Goal: Task Accomplishment & Management: Manage account settings

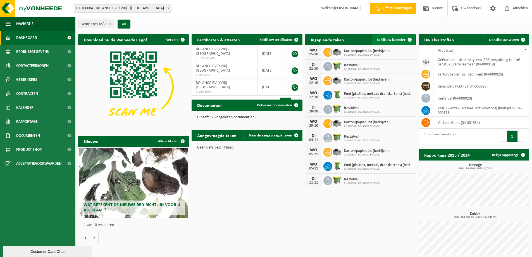
click at [385, 39] on span "Bekijk uw kalender" at bounding box center [391, 40] width 29 height 4
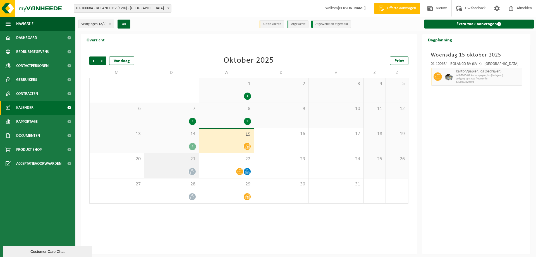
click at [179, 161] on span "21" at bounding box center [171, 159] width 49 height 6
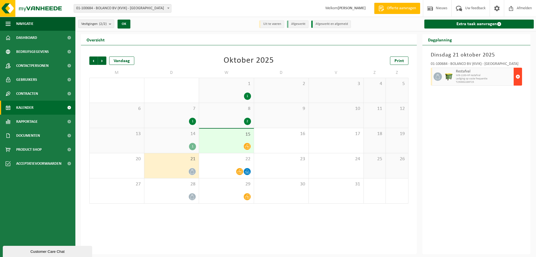
click at [518, 77] on span "button" at bounding box center [518, 76] width 4 height 11
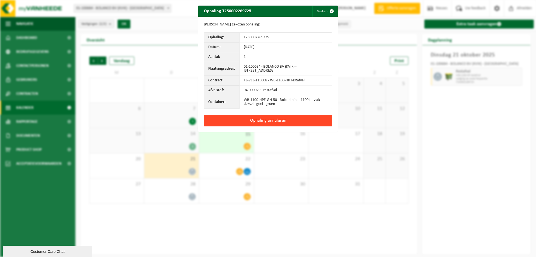
click at [274, 119] on button "Ophaling annuleren" at bounding box center [268, 121] width 128 height 12
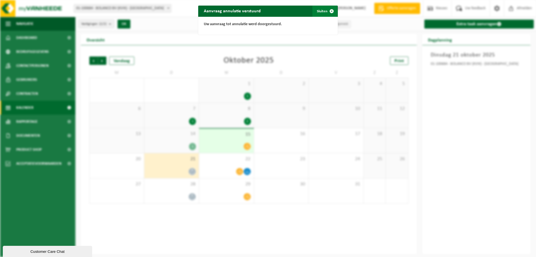
click at [326, 11] on span "button" at bounding box center [331, 11] width 11 height 11
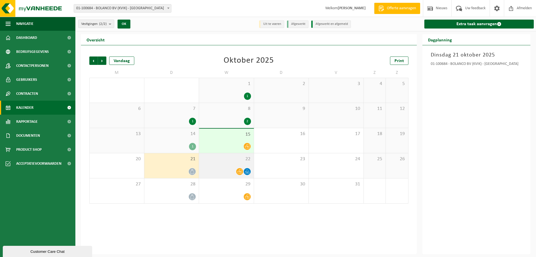
click at [228, 163] on div "22" at bounding box center [226, 165] width 55 height 25
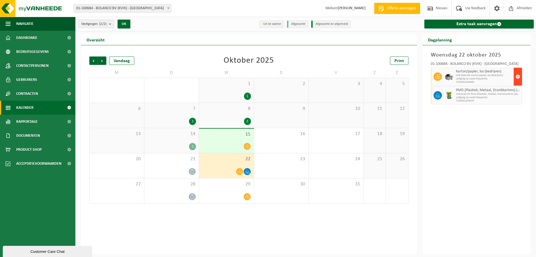
click at [518, 76] on span "button" at bounding box center [518, 76] width 4 height 11
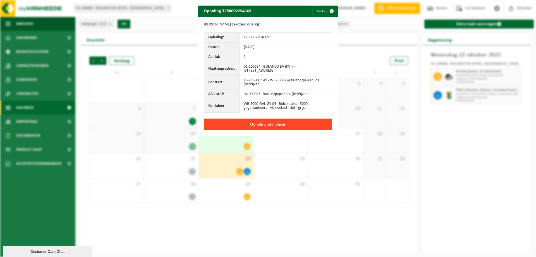
click at [284, 125] on button "Ophaling annuleren" at bounding box center [268, 124] width 128 height 12
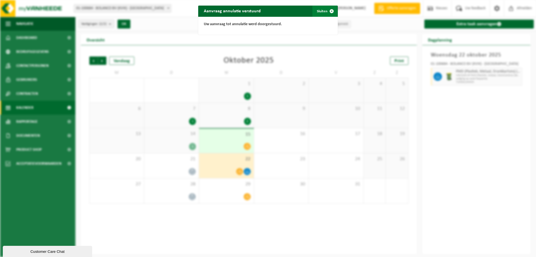
click at [326, 11] on span "button" at bounding box center [331, 11] width 11 height 11
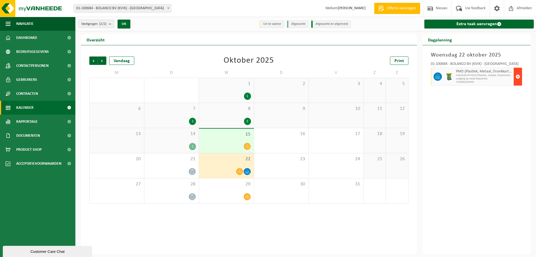
click at [518, 78] on span "button" at bounding box center [518, 76] width 4 height 11
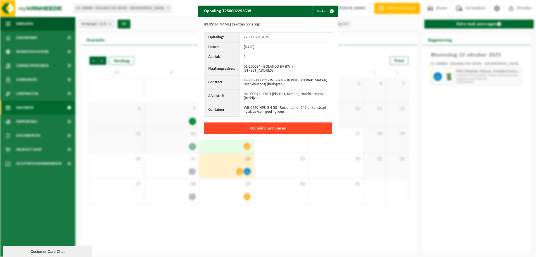
click at [282, 130] on button "Ophaling annuleren" at bounding box center [268, 128] width 128 height 12
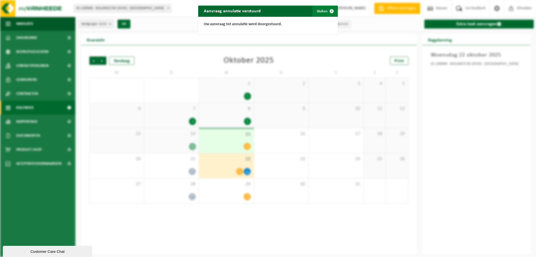
click at [324, 12] on button "Sluiten" at bounding box center [325, 11] width 25 height 11
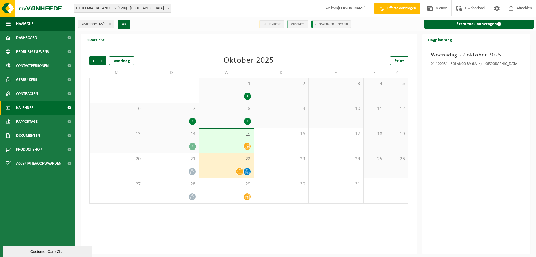
click at [269, 239] on div "Vorige Volgende Vandaag Oktober 2025 Print M D W D V Z Z 29 30 1 1 2 3 4 5 6 7 …" at bounding box center [249, 149] width 336 height 209
